Goal: Information Seeking & Learning: Check status

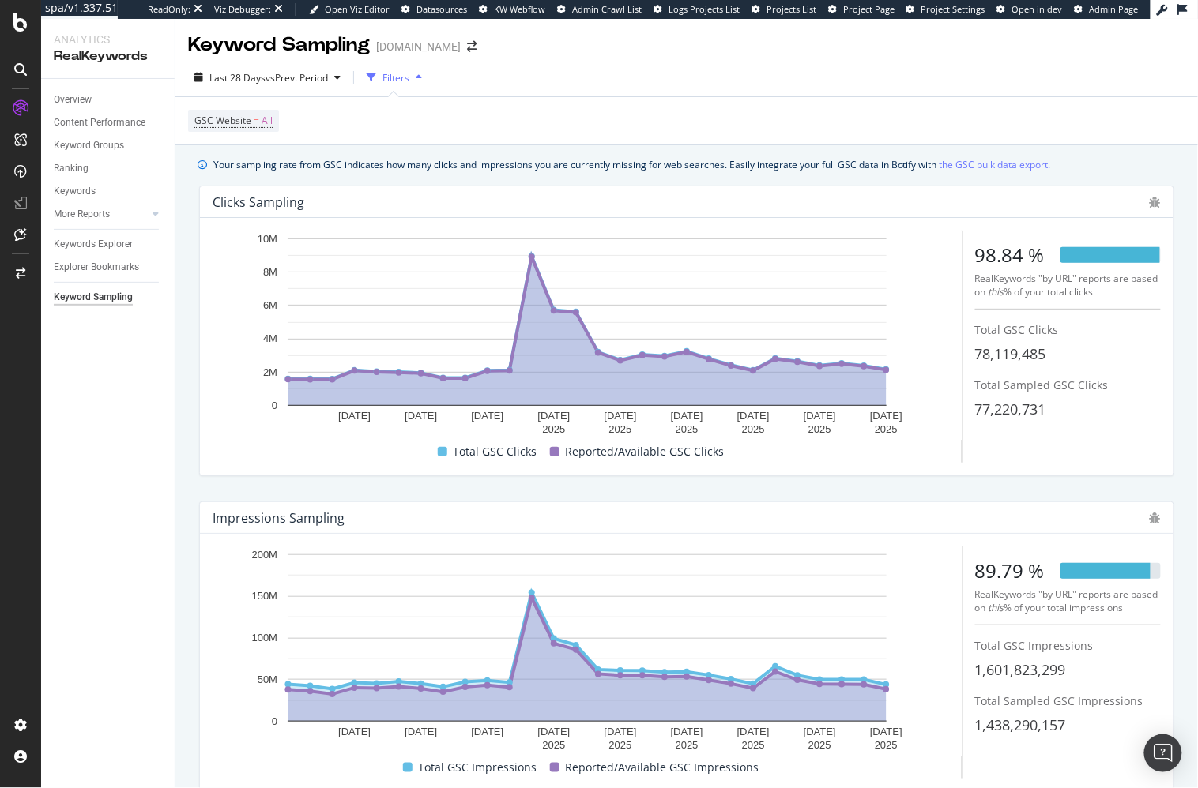
drag, startPoint x: 186, startPoint y: 326, endPoint x: 177, endPoint y: 182, distance: 144.0
click at [185, 325] on div "Your sampling rate from GSC indicates how many clicks and impressions you are c…" at bounding box center [686, 502] width 1022 height 715
